Goal: Task Accomplishment & Management: Use online tool/utility

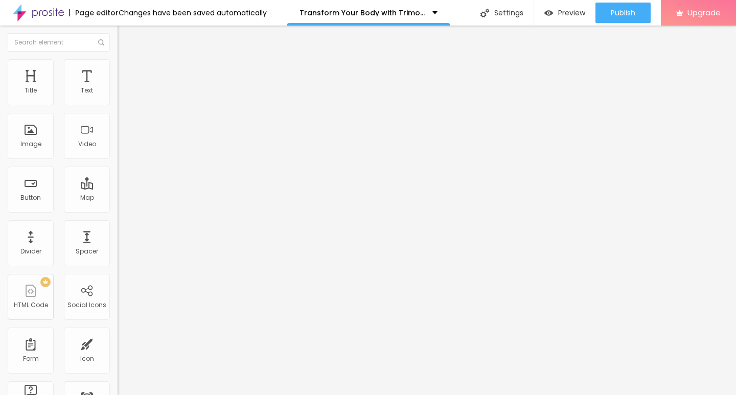
click at [125, 35] on img "button" at bounding box center [129, 37] width 8 height 8
click at [125, 35] on div "Edit Coluna" at bounding box center [153, 37] width 56 height 8
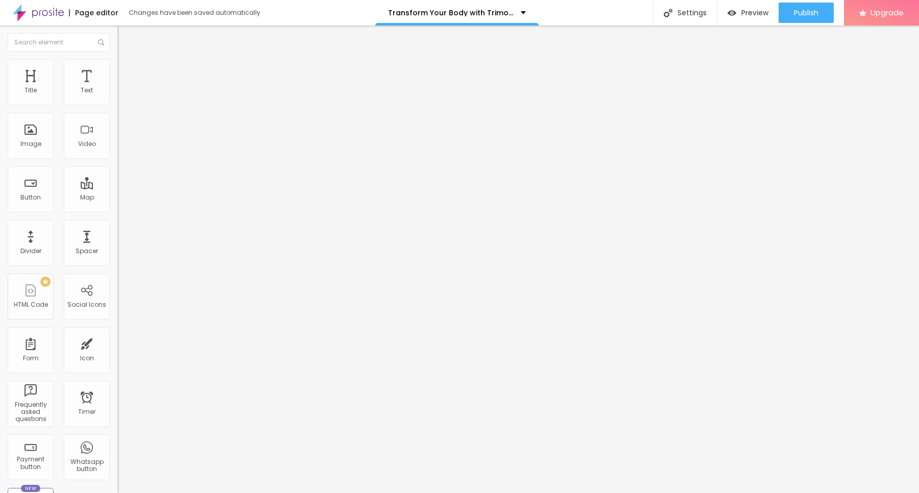
click at [117, 68] on li "Style" at bounding box center [175, 64] width 117 height 10
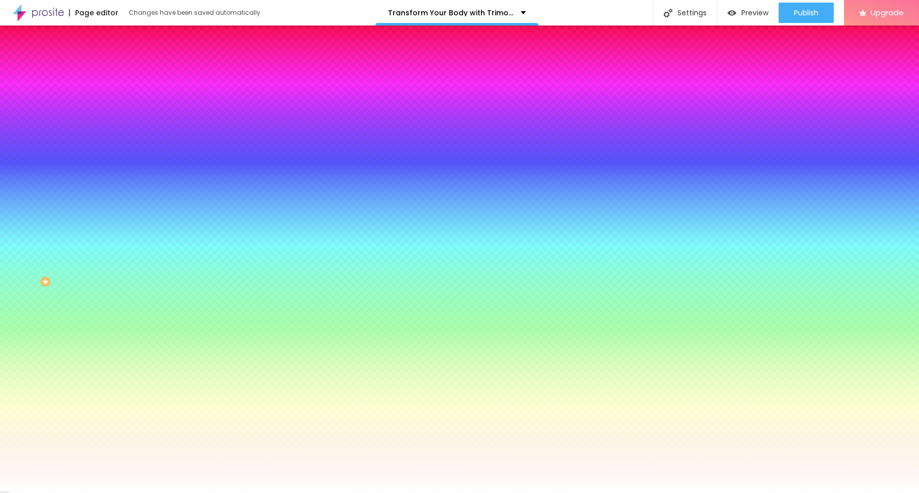
click at [117, 94] on span "Change image" at bounding box center [144, 89] width 55 height 9
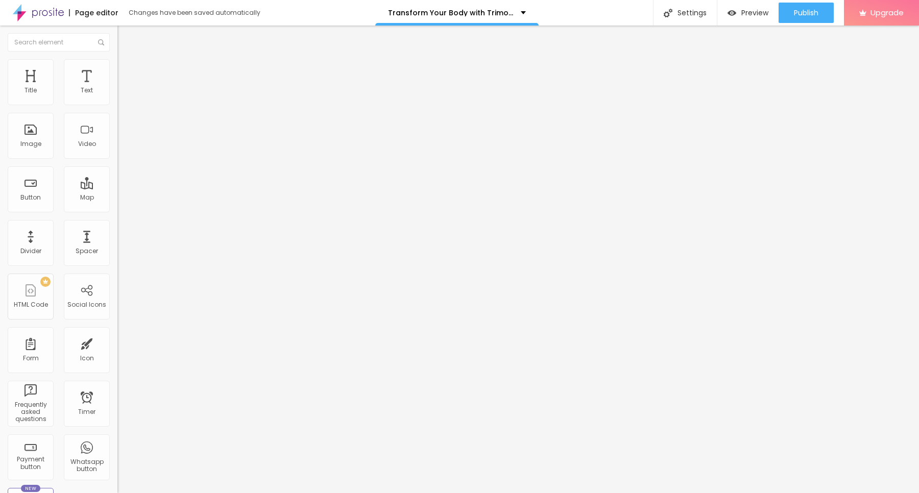
type input "21"
type input "22"
type input "23"
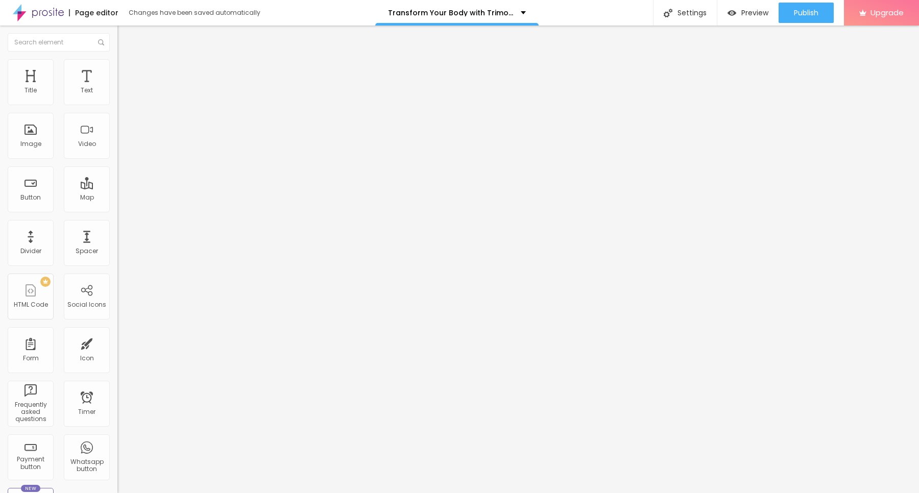
type input "23"
type input "24"
type input "25"
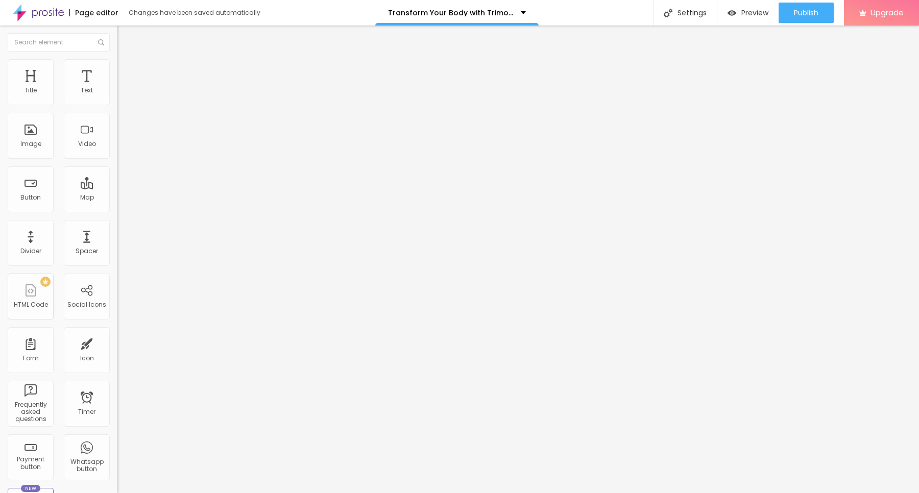
type input "26"
type input "27"
type input "28"
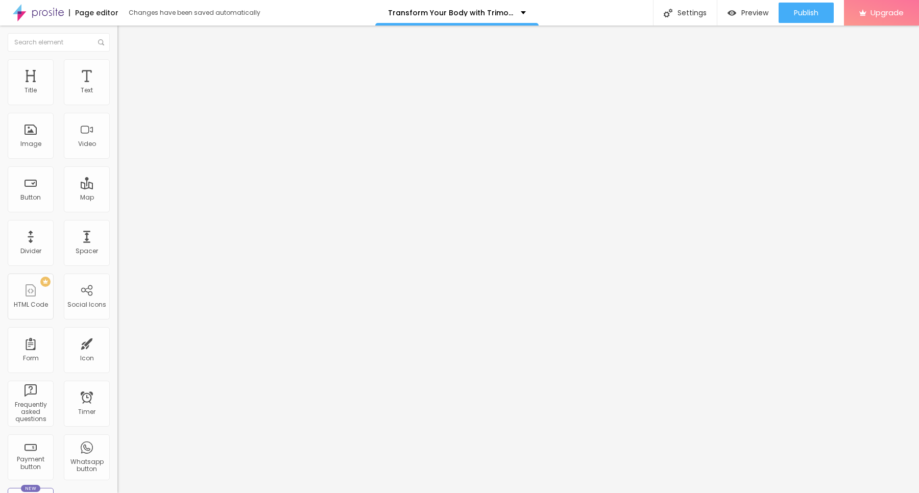
type input "28"
type input "29"
type input "30"
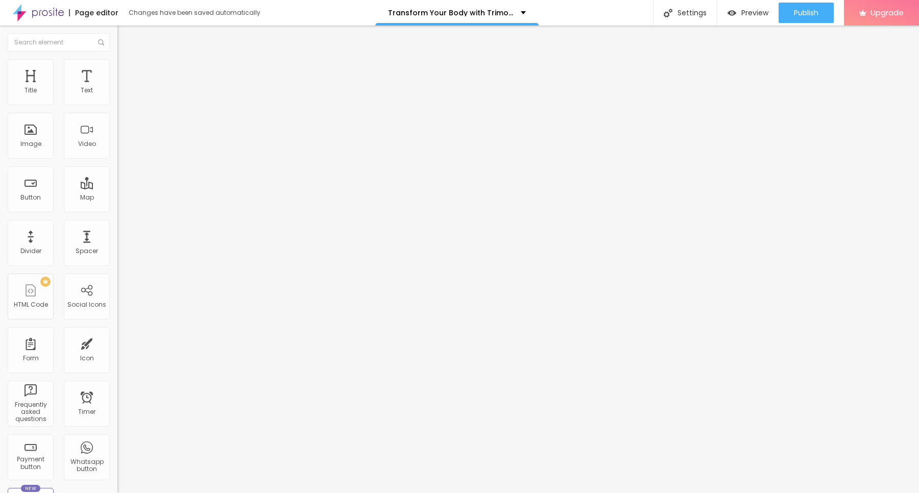
type input "26"
type input "25"
type input "24"
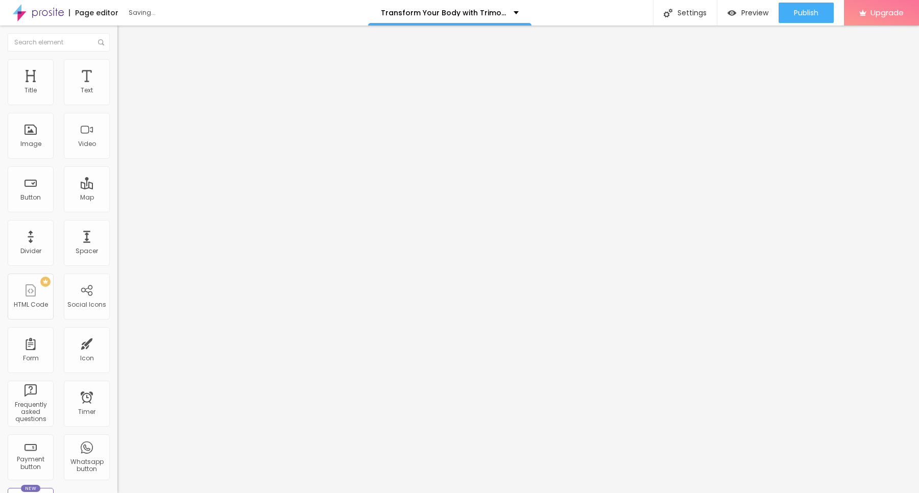
type input "24"
type input "23"
type input "22"
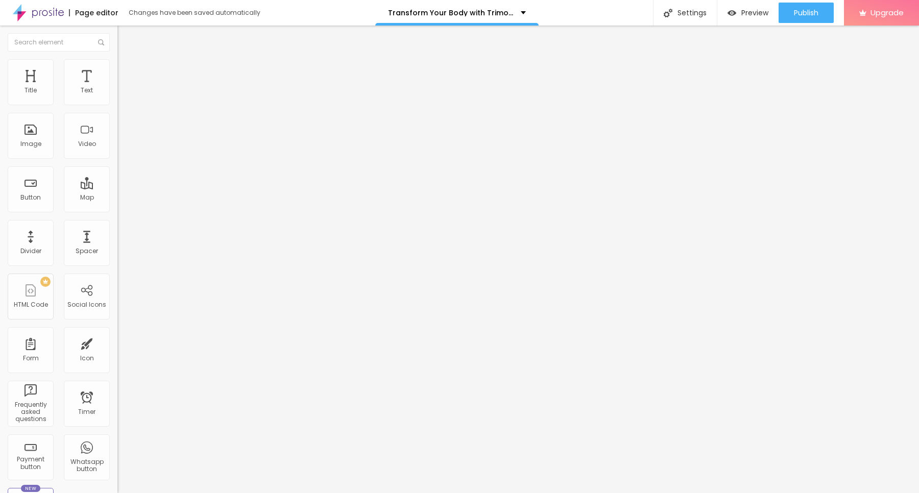
type input "21"
type input "20"
drag, startPoint x: 57, startPoint y: 98, endPoint x: 55, endPoint y: 108, distance: 10.0
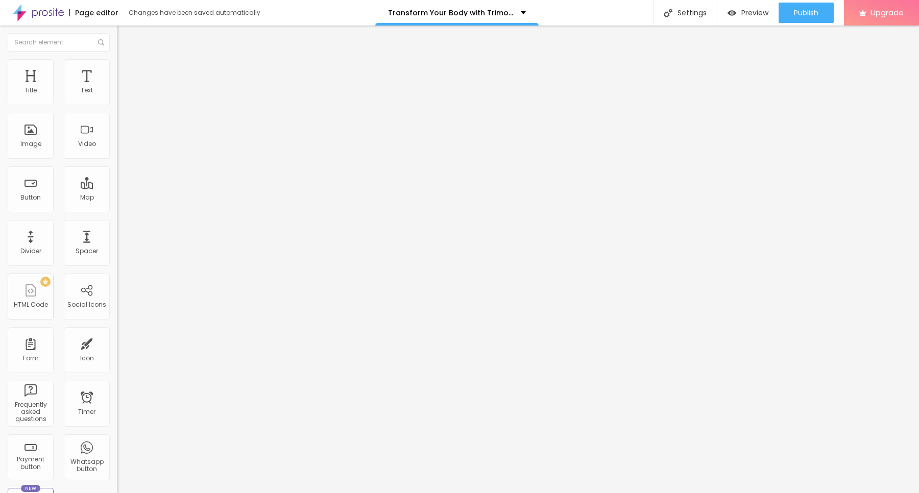
type input "20"
click at [117, 188] on input "range" at bounding box center [150, 192] width 66 height 8
type input "2.7"
click at [117, 333] on input "range" at bounding box center [150, 337] width 66 height 8
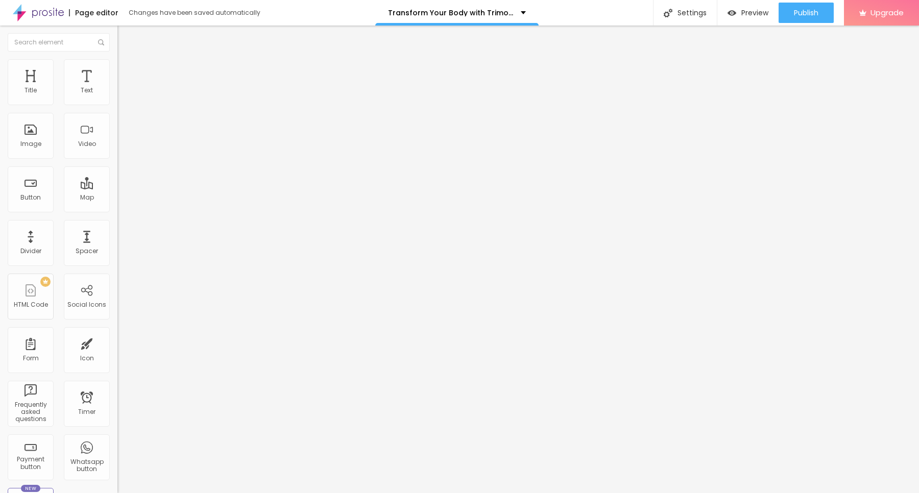
drag, startPoint x: 42, startPoint y: 118, endPoint x: 36, endPoint y: 118, distance: 5.6
click at [117, 333] on input "range" at bounding box center [150, 337] width 66 height 8
type input "2"
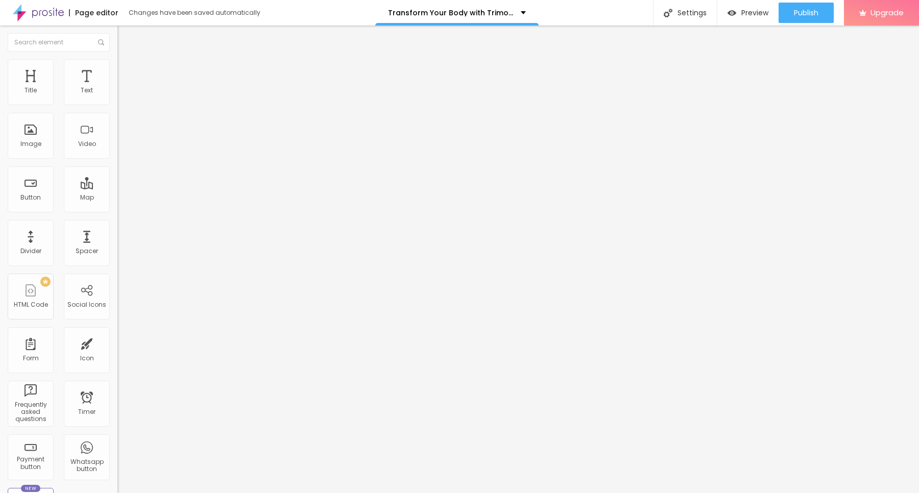
click at [117, 333] on input "range" at bounding box center [150, 337] width 66 height 8
click at [806, 13] on span "Publish" at bounding box center [806, 13] width 25 height 8
click at [746, 72] on link "View page" at bounding box center [777, 71] width 92 height 7
